Goal: Task Accomplishment & Management: Manage account settings

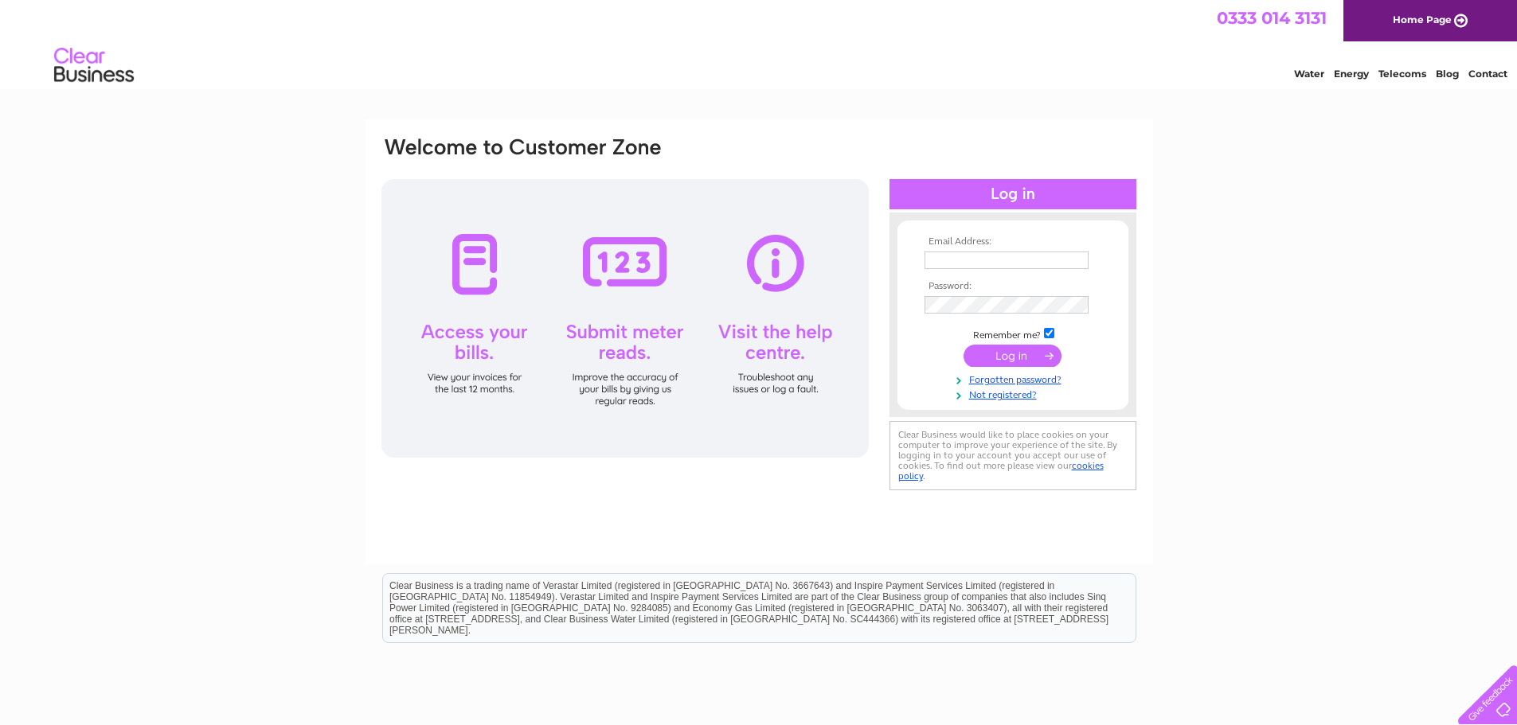
type input "[EMAIL_ADDRESS][DOMAIN_NAME]"
click at [1013, 346] on input "submit" at bounding box center [1012, 356] width 98 height 22
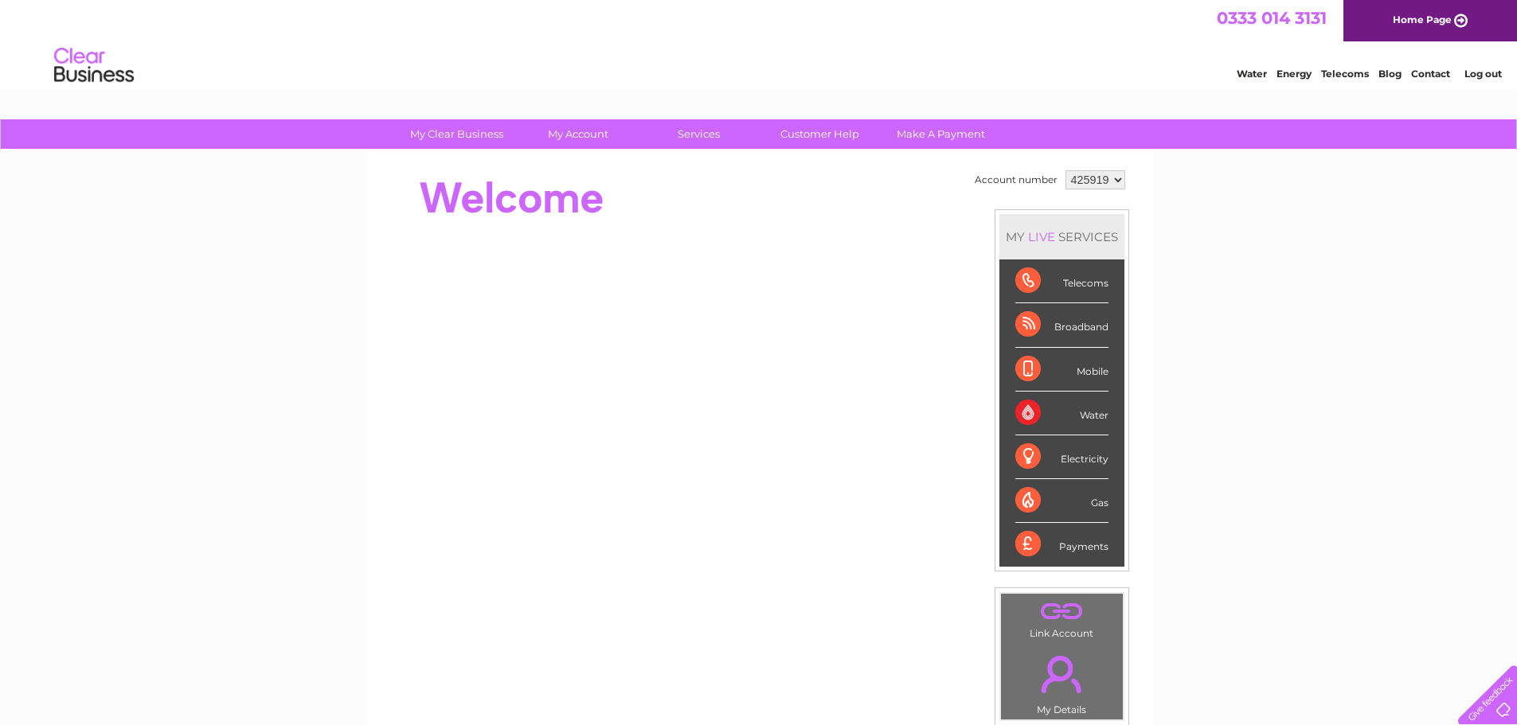
click at [1117, 179] on select "425919 425931" at bounding box center [1095, 179] width 60 height 19
select select "425931"
click at [1065, 170] on select "425919 425931" at bounding box center [1095, 179] width 60 height 19
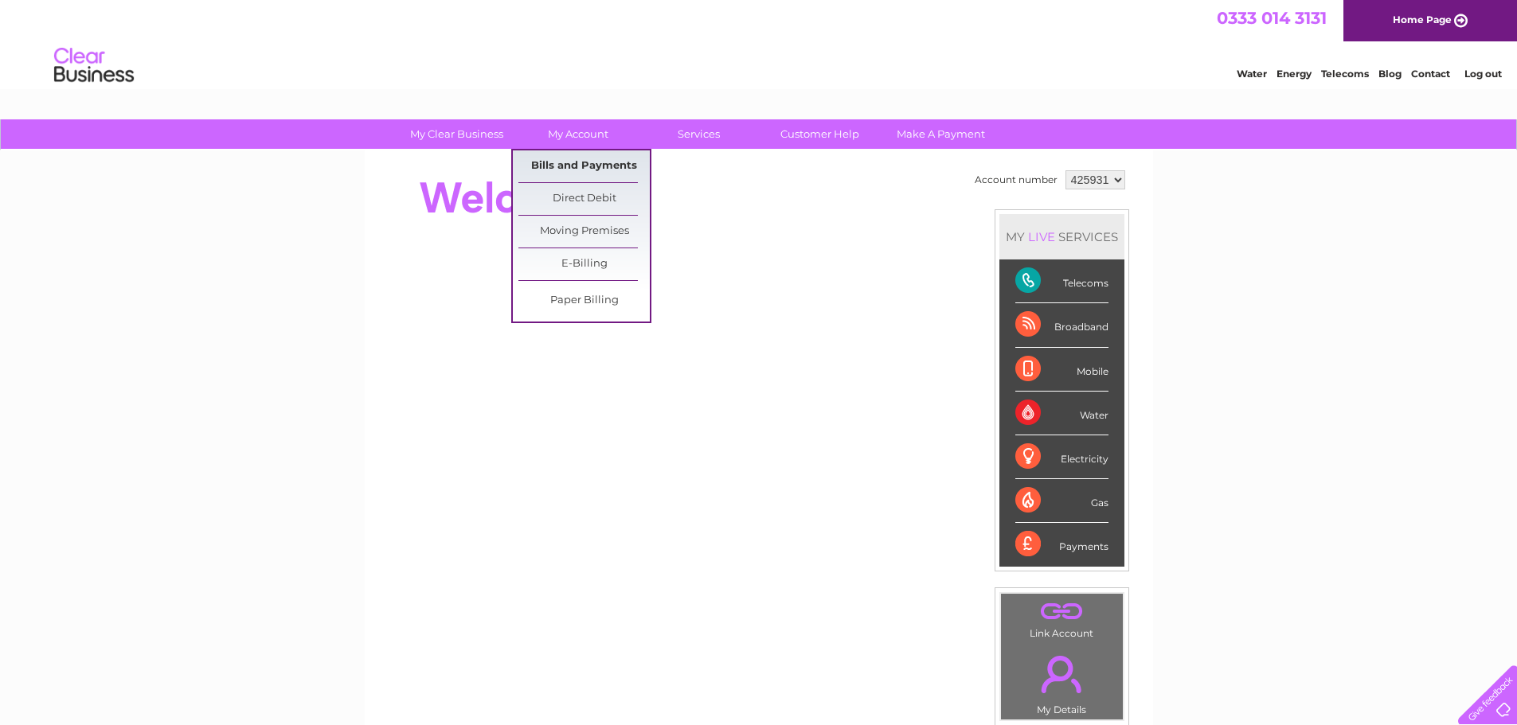
click at [591, 163] on link "Bills and Payments" at bounding box center [583, 166] width 131 height 32
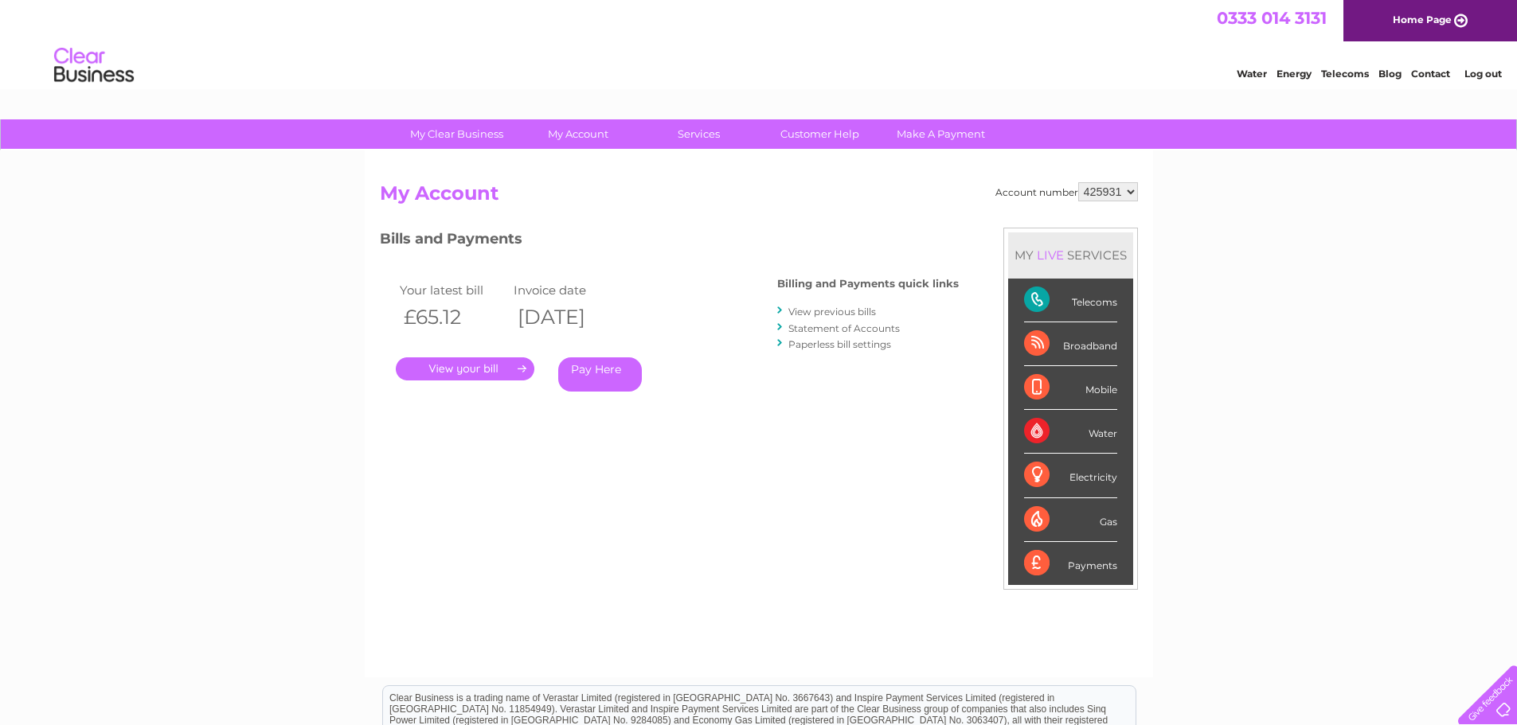
click at [510, 362] on link "." at bounding box center [465, 368] width 139 height 23
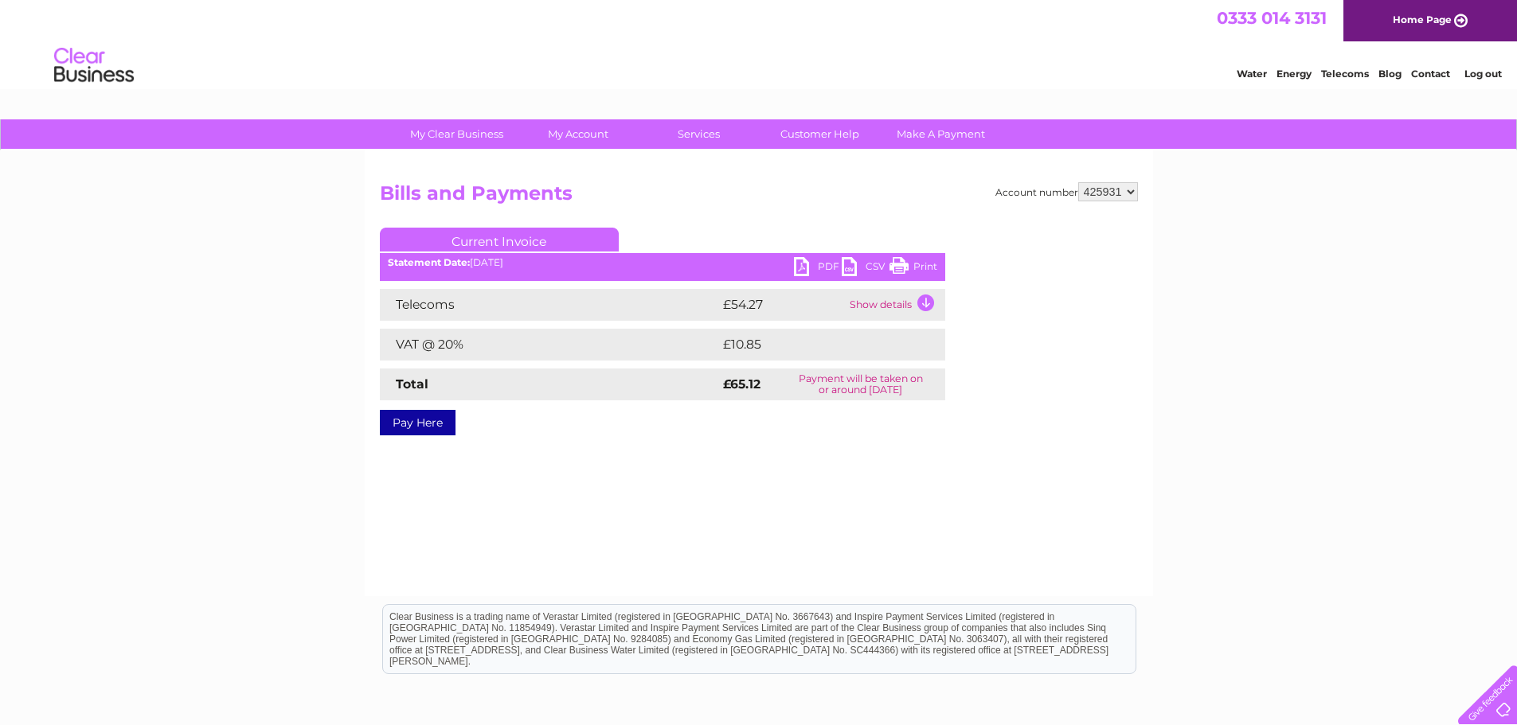
click at [803, 264] on link "PDF" at bounding box center [818, 268] width 48 height 23
